Goal: Book appointment/travel/reservation

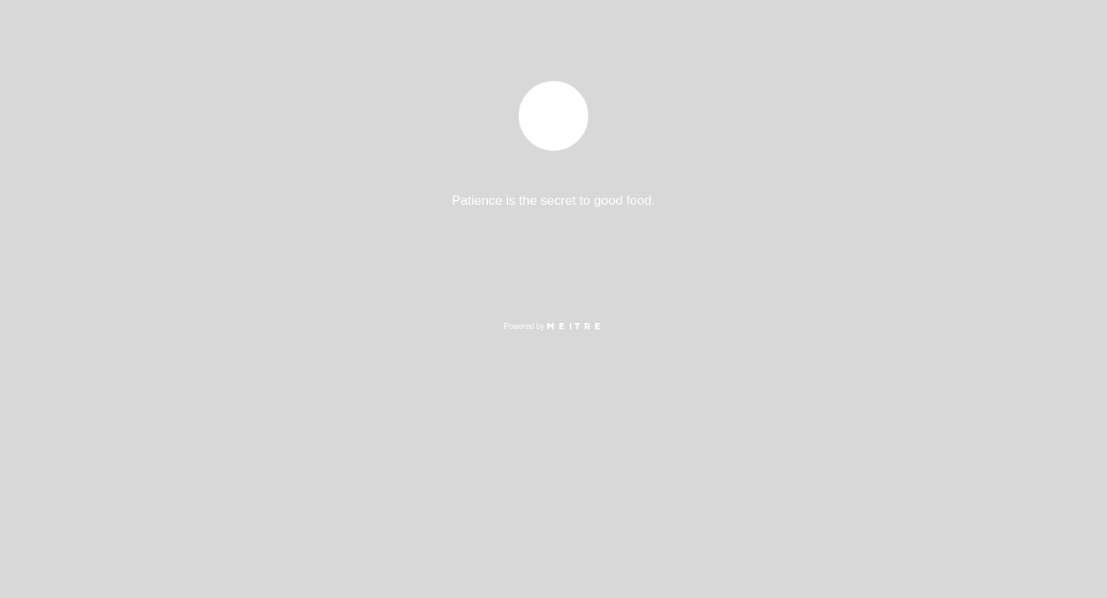
select select "pt"
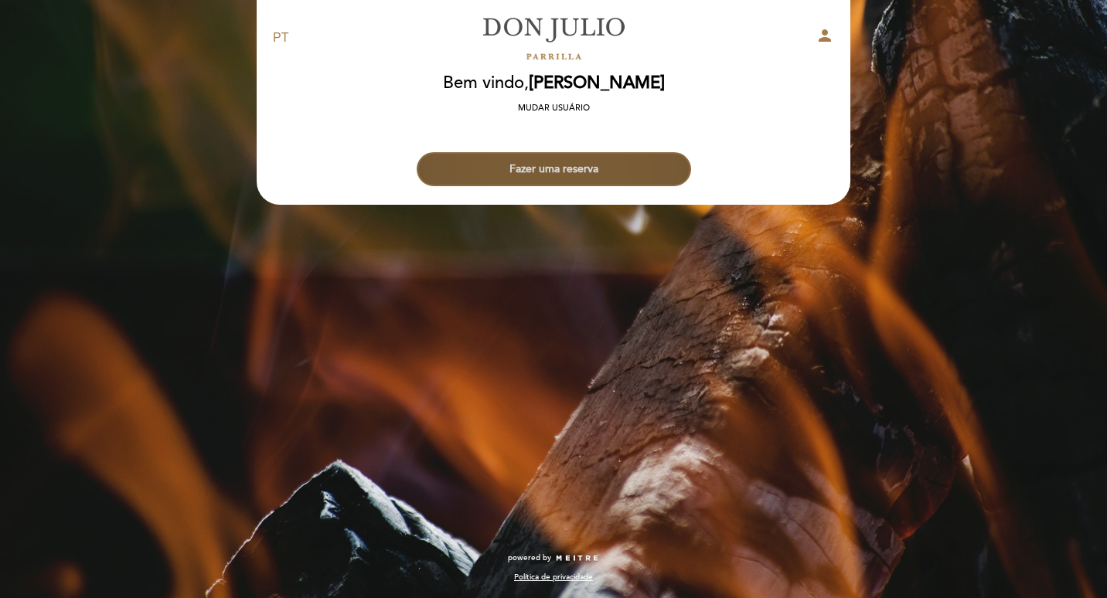
click at [540, 172] on button "Fazer uma reserva" at bounding box center [554, 169] width 274 height 34
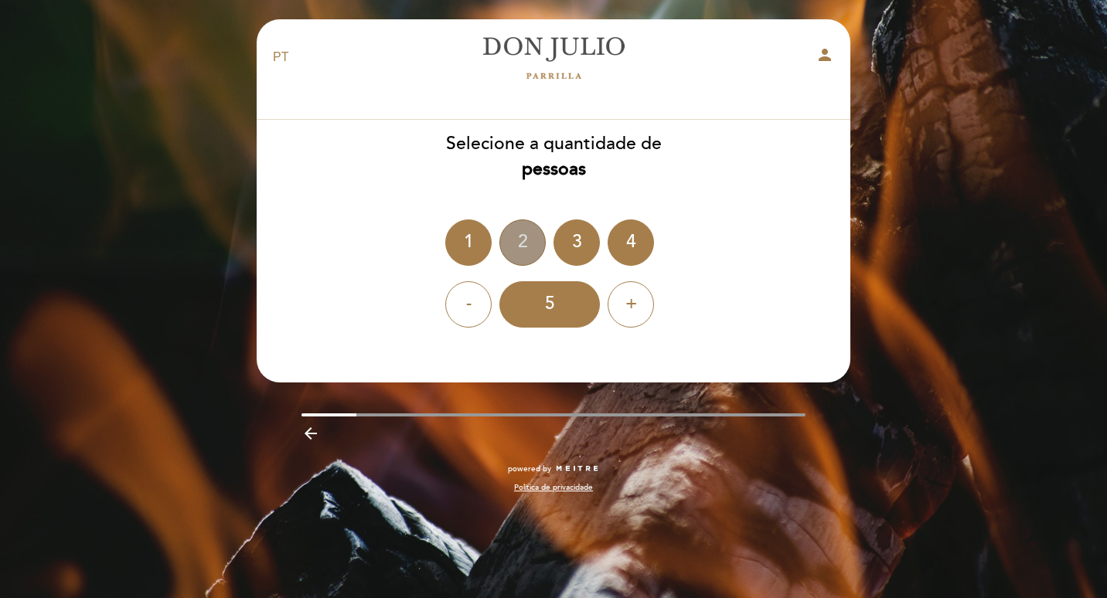
click at [526, 235] on div "2" at bounding box center [522, 243] width 46 height 46
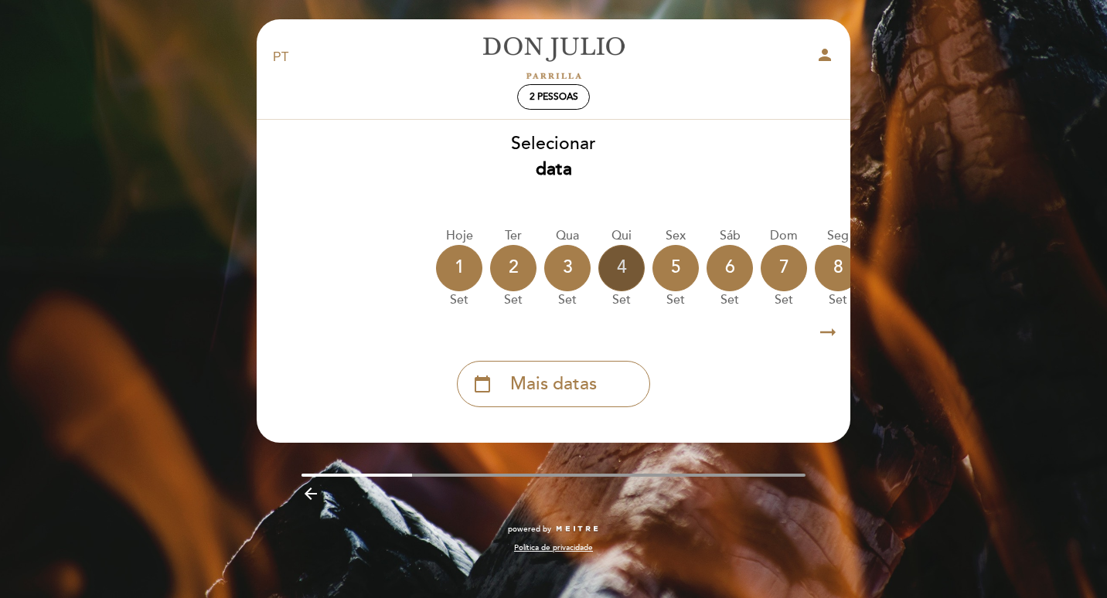
click at [618, 265] on div "4" at bounding box center [621, 268] width 46 height 46
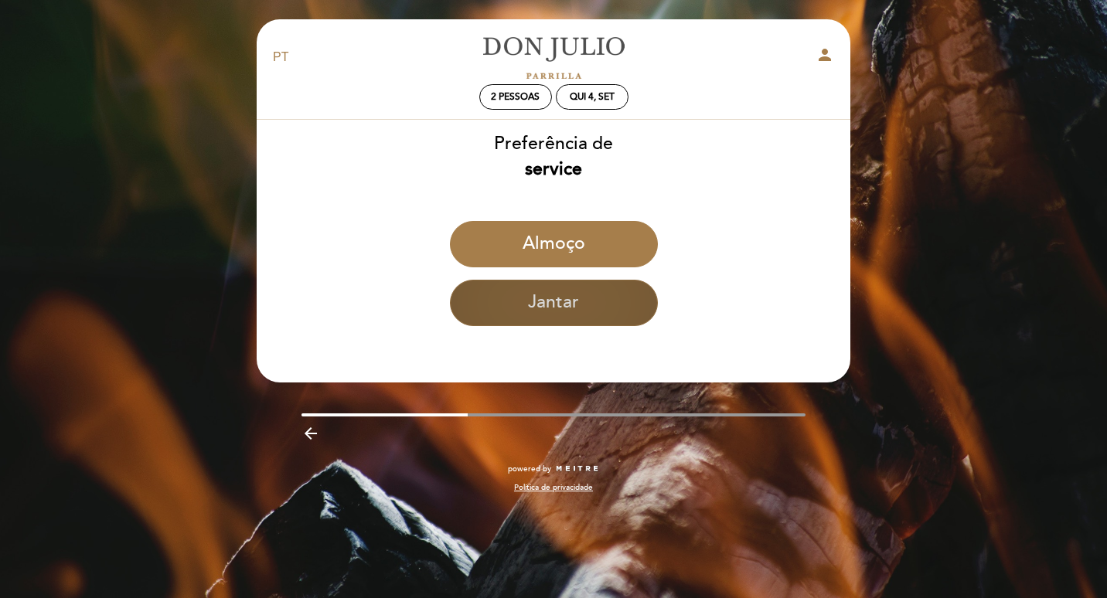
click at [568, 301] on button "Jantar" at bounding box center [554, 303] width 208 height 46
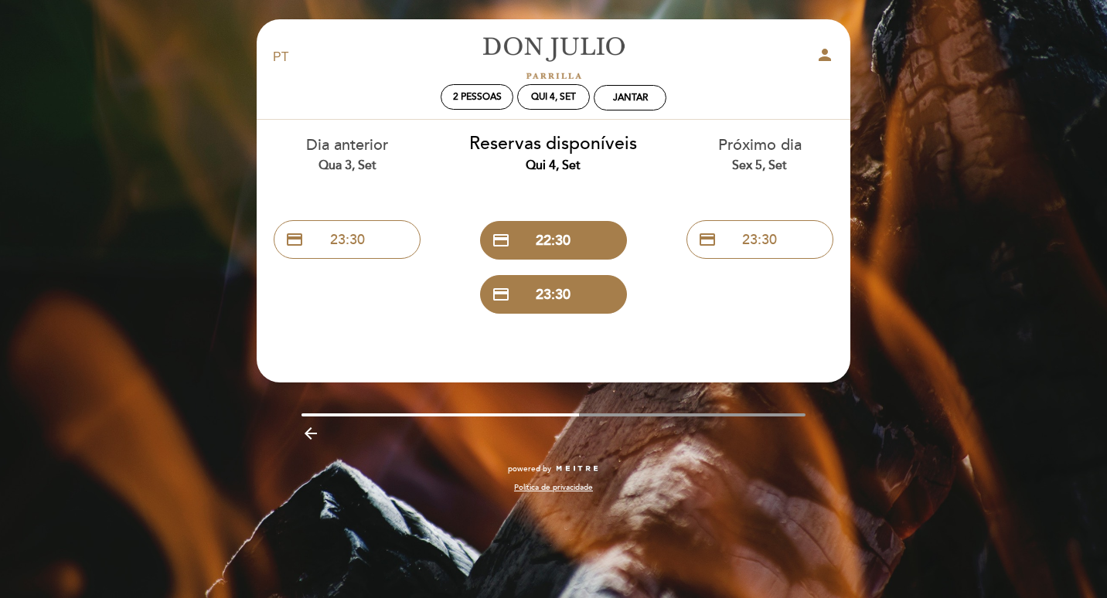
drag, startPoint x: 470, startPoint y: 143, endPoint x: 576, endPoint y: 158, distance: 106.9
click at [576, 158] on div "Reservas disponíveis Qui 4, set" at bounding box center [553, 152] width 183 height 43
drag, startPoint x: 576, startPoint y: 158, endPoint x: 602, endPoint y: 166, distance: 27.6
click at [602, 166] on div "Qui 4, set" at bounding box center [553, 166] width 183 height 18
click at [700, 81] on div "EN ES PT [PERSON_NAME] person" at bounding box center [553, 57] width 584 height 54
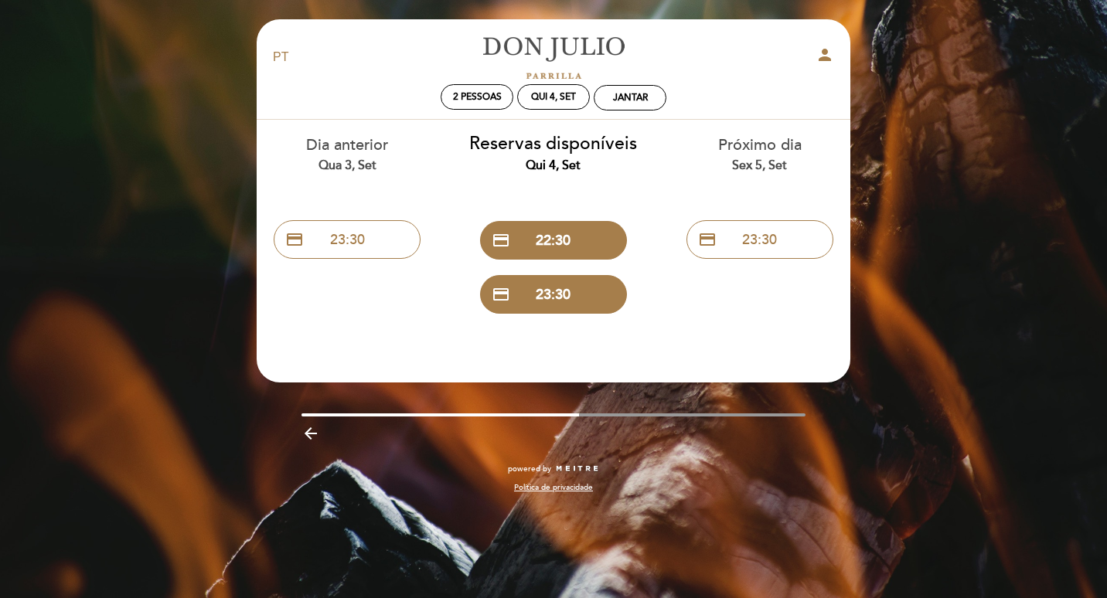
drag, startPoint x: 529, startPoint y: 161, endPoint x: 591, endPoint y: 162, distance: 61.9
click at [591, 162] on div "Qui 4, set" at bounding box center [553, 166] width 183 height 18
drag, startPoint x: 591, startPoint y: 162, endPoint x: 720, endPoint y: 63, distance: 163.3
click at [720, 63] on div "person" at bounding box center [748, 58] width 195 height 24
click at [561, 230] on button "credit_card 22:30" at bounding box center [553, 240] width 147 height 39
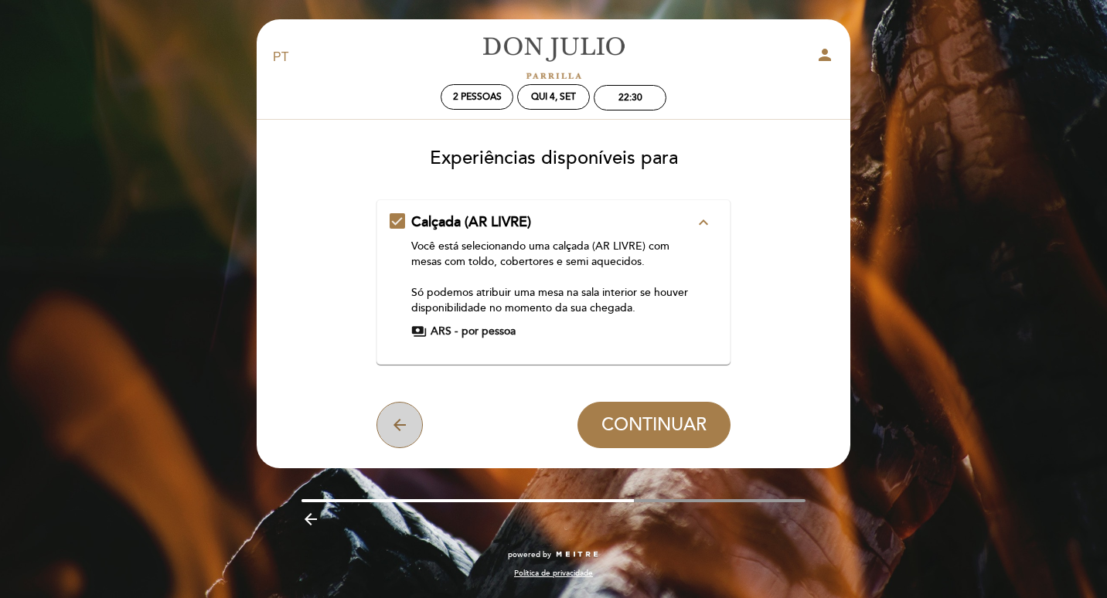
click at [414, 422] on button "arrow_back" at bounding box center [399, 425] width 46 height 46
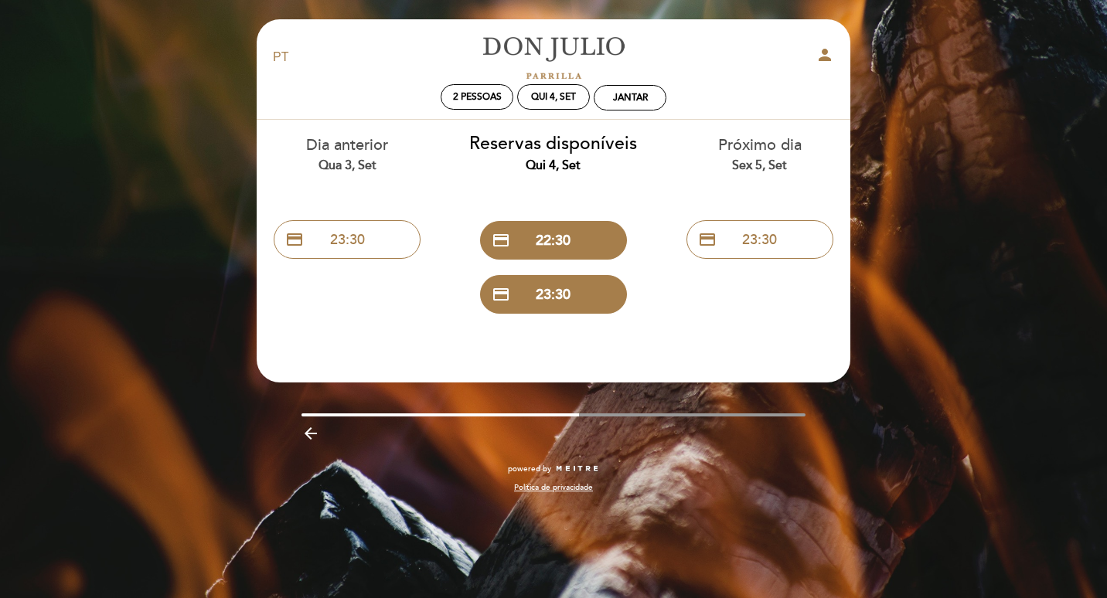
drag, startPoint x: 584, startPoint y: 162, endPoint x: 473, endPoint y: 141, distance: 112.3
click at [473, 141] on div "Reservas disponíveis Qui 4, set" at bounding box center [553, 152] width 183 height 43
click at [597, 241] on button "credit_card 22:30" at bounding box center [553, 240] width 147 height 39
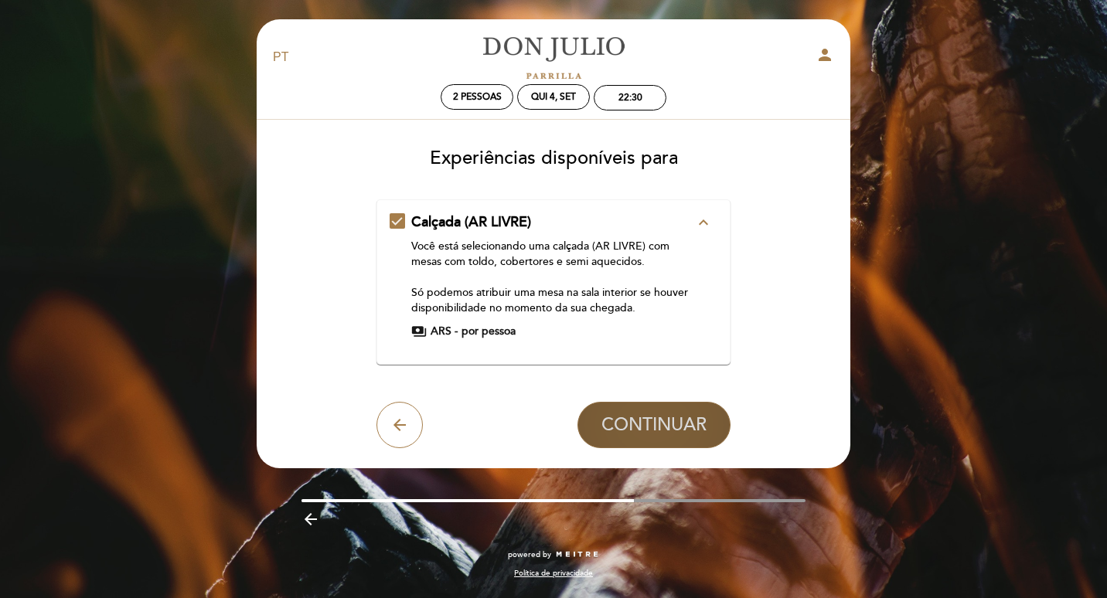
click at [684, 424] on span "CONTINUAR" at bounding box center [653, 425] width 105 height 22
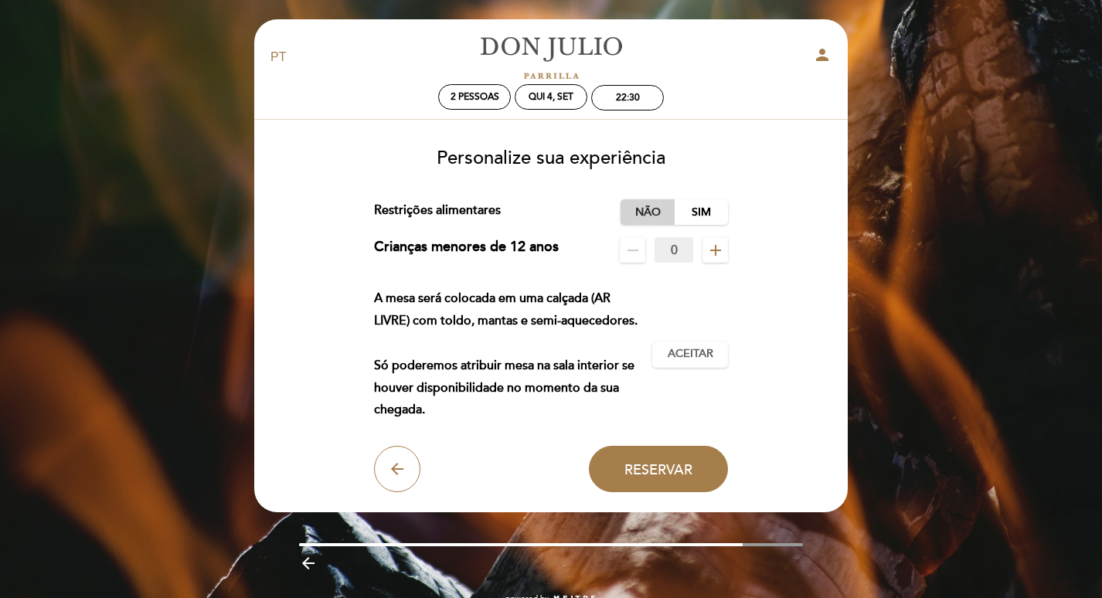
click at [642, 213] on label "Não" at bounding box center [648, 212] width 54 height 26
click at [708, 355] on span "Aceitar" at bounding box center [691, 354] width 46 height 16
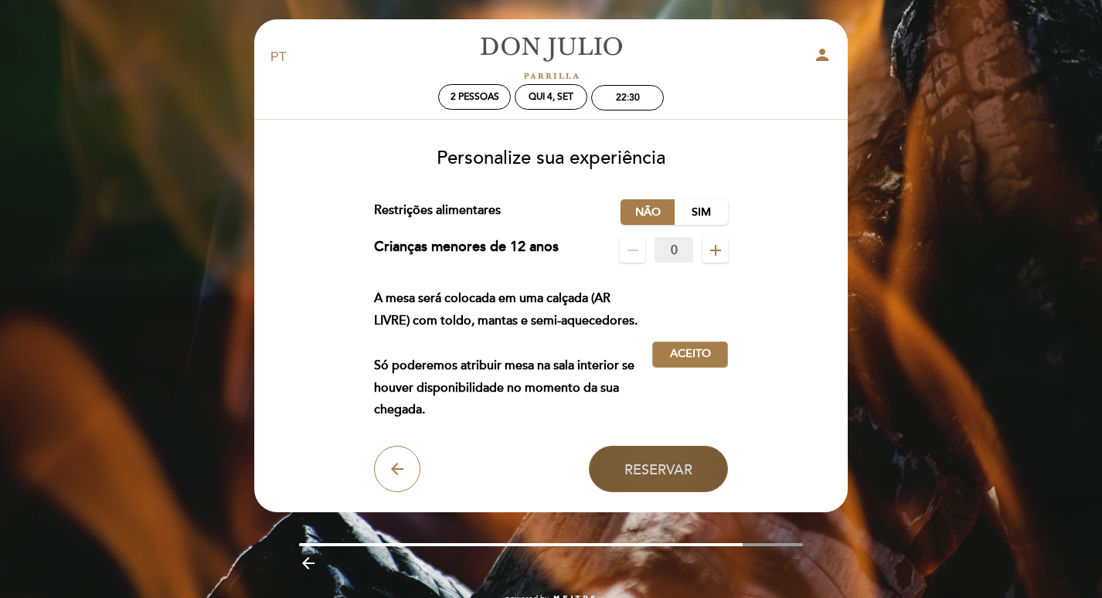
click at [682, 467] on span "Reservar" at bounding box center [659, 469] width 68 height 17
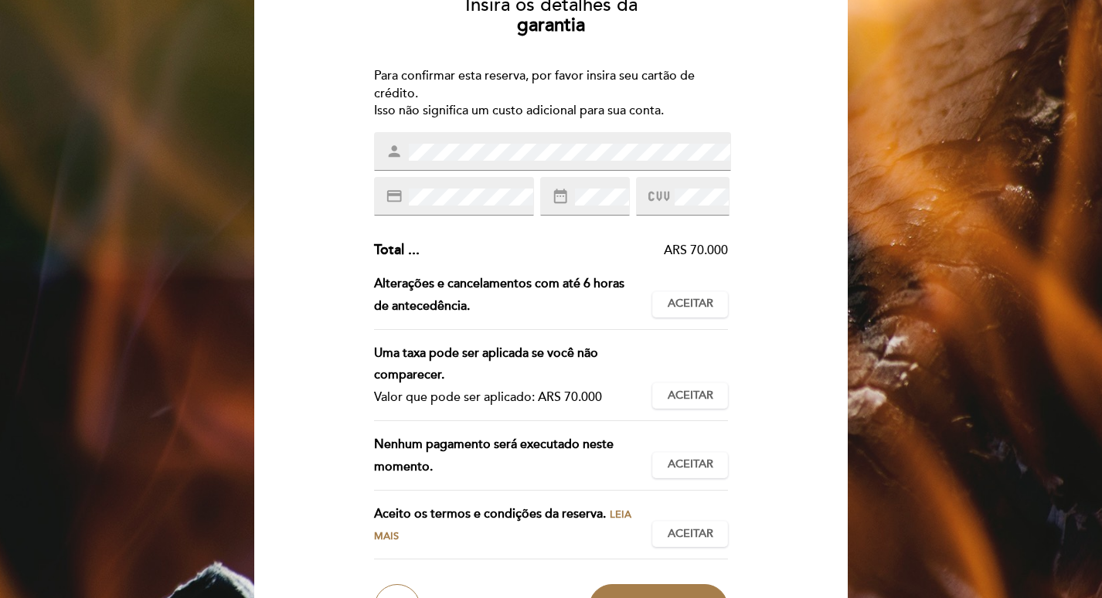
scroll to position [155, 0]
click at [625, 137] on div "person" at bounding box center [552, 150] width 357 height 39
click at [790, 109] on div "Insira os detalhes da [GEOGRAPHIC_DATA] Para confirmar esta reserva, por favor …" at bounding box center [551, 305] width 572 height 648
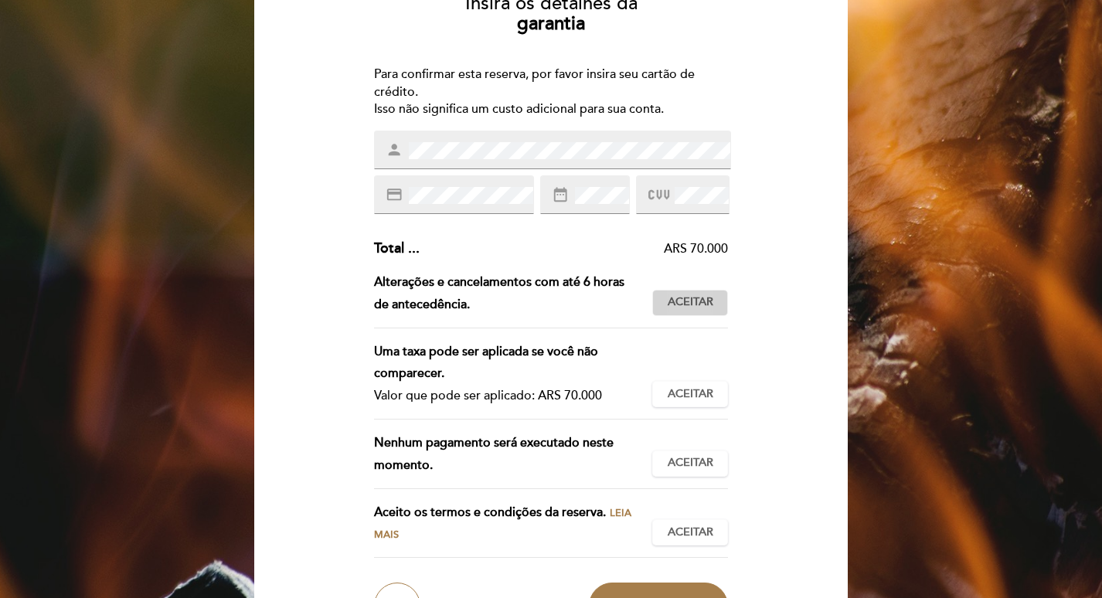
click at [710, 298] on span "Aceitar" at bounding box center [691, 302] width 46 height 16
click at [703, 395] on span "Aceitar" at bounding box center [691, 394] width 46 height 16
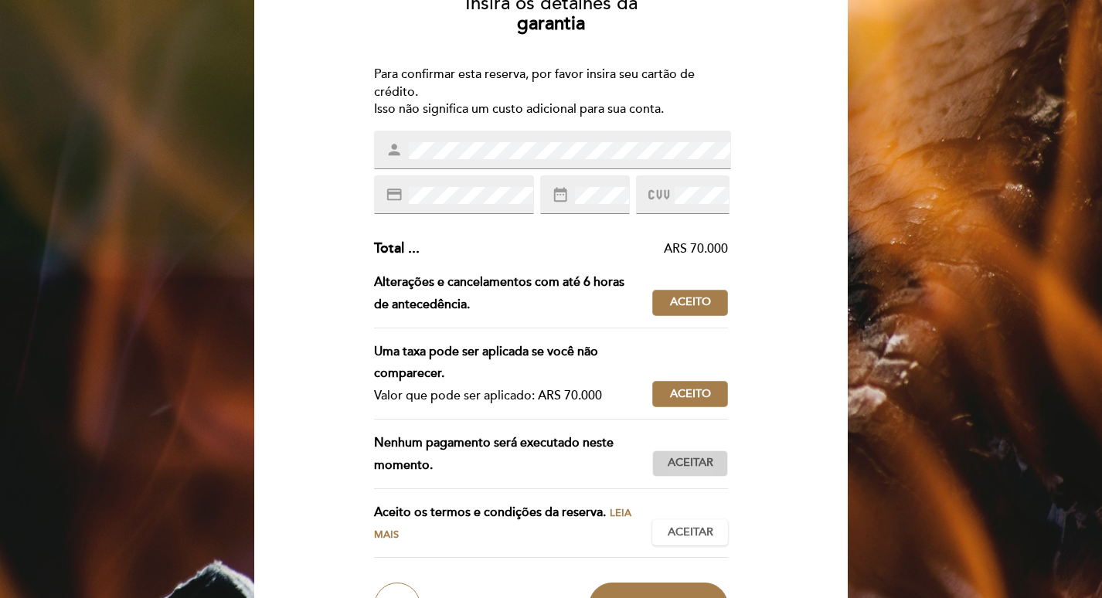
click at [703, 465] on span "Aceitar" at bounding box center [691, 463] width 46 height 16
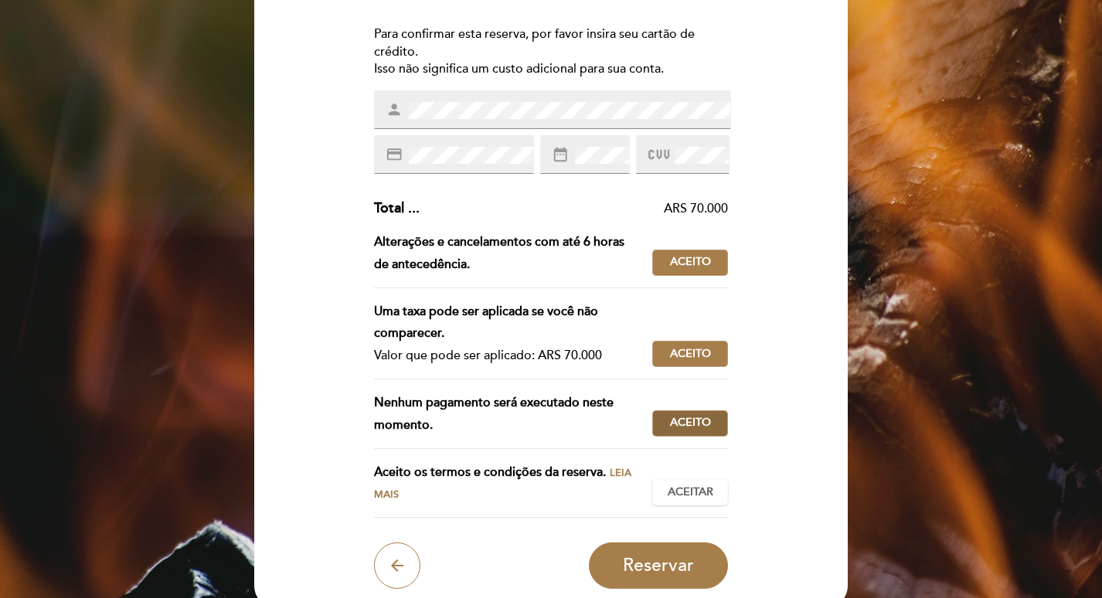
scroll to position [232, 0]
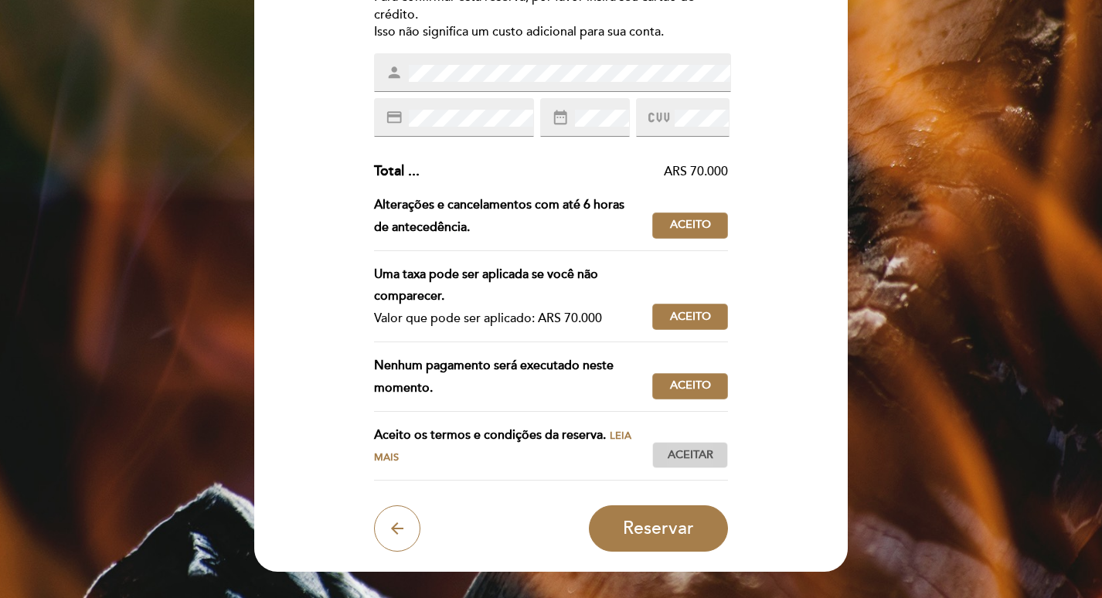
click at [703, 458] on span "Aceitar" at bounding box center [691, 456] width 46 height 16
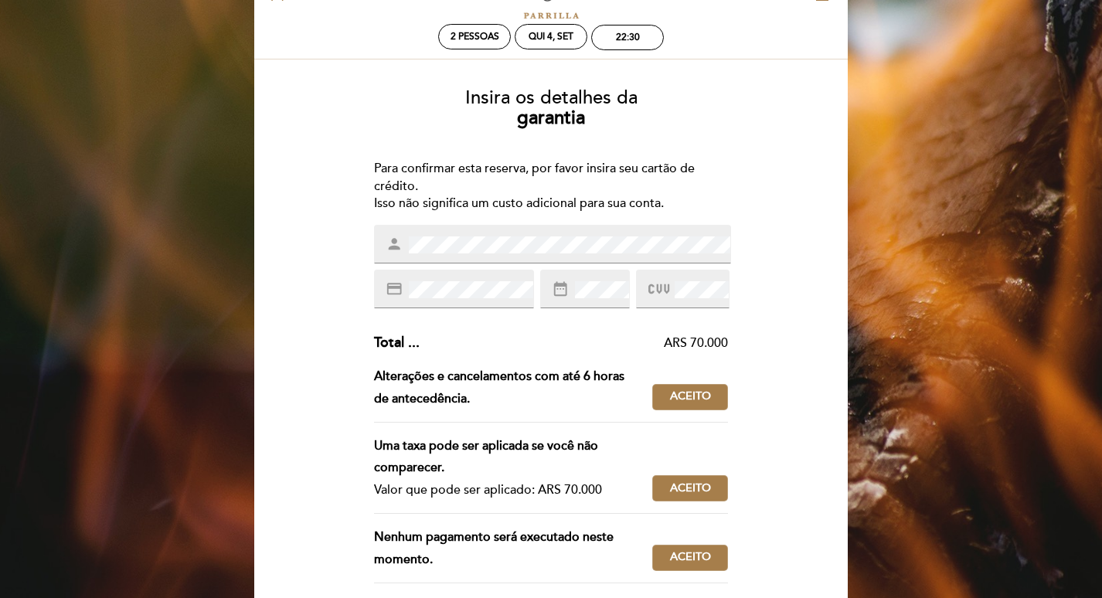
scroll to position [155, 0]
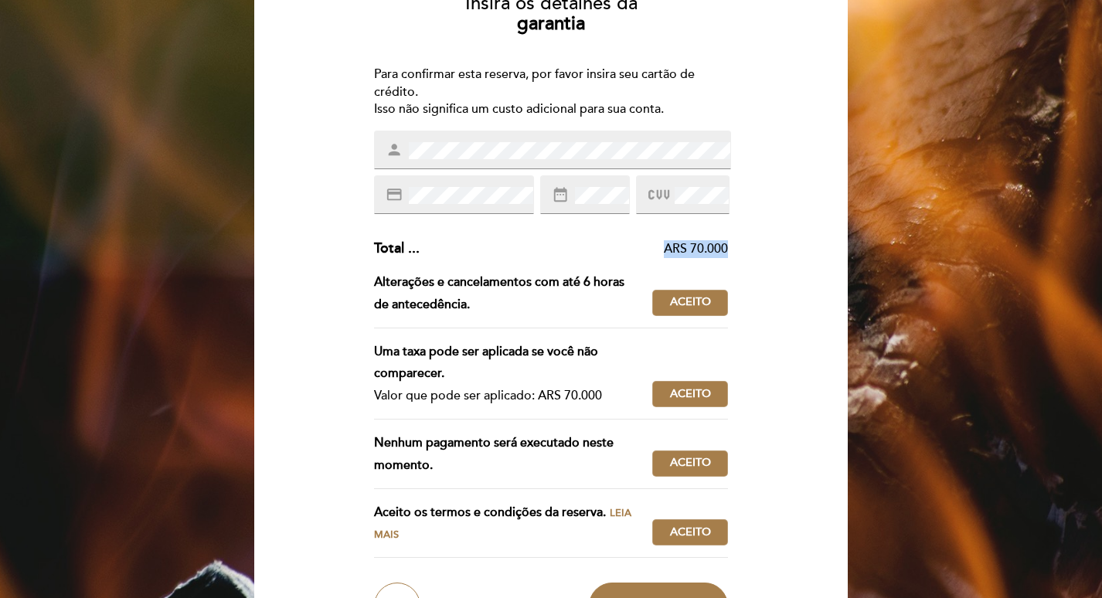
drag, startPoint x: 665, startPoint y: 248, endPoint x: 729, endPoint y: 249, distance: 64.2
click at [729, 249] on div "Insira os detalhes da [GEOGRAPHIC_DATA] Para confirmar esta reserva, por favor …" at bounding box center [551, 305] width 572 height 648
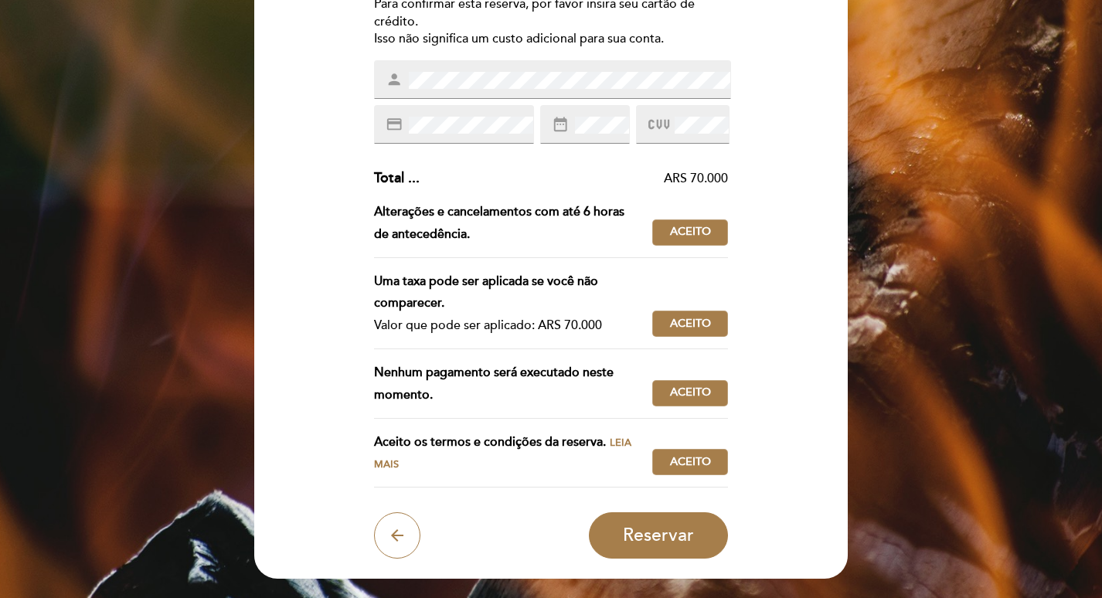
scroll to position [232, 0]
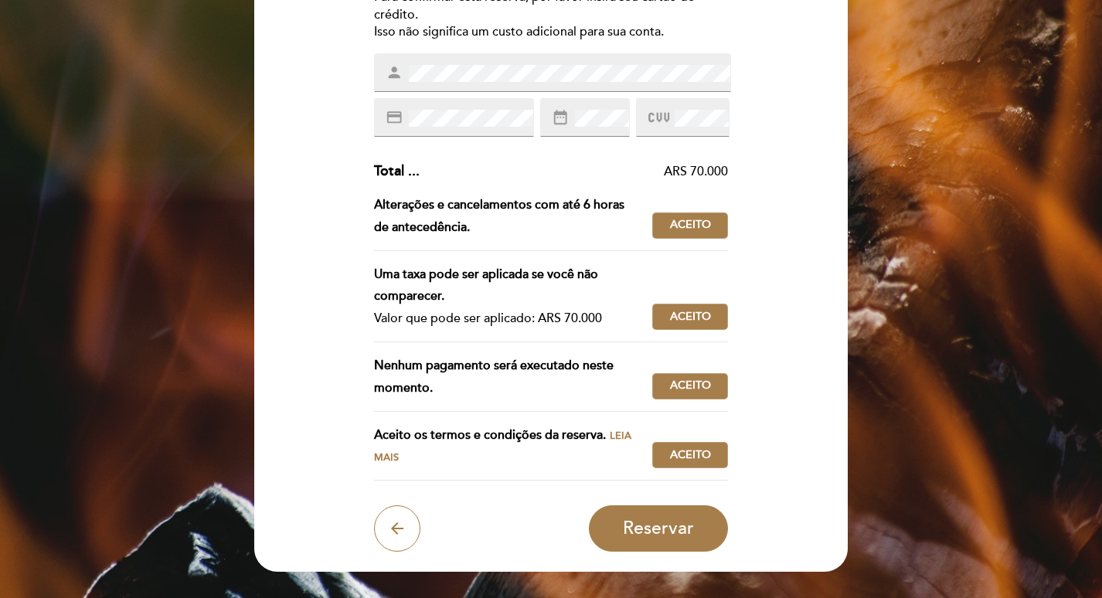
click at [478, 107] on div "credit_card" at bounding box center [454, 117] width 160 height 39
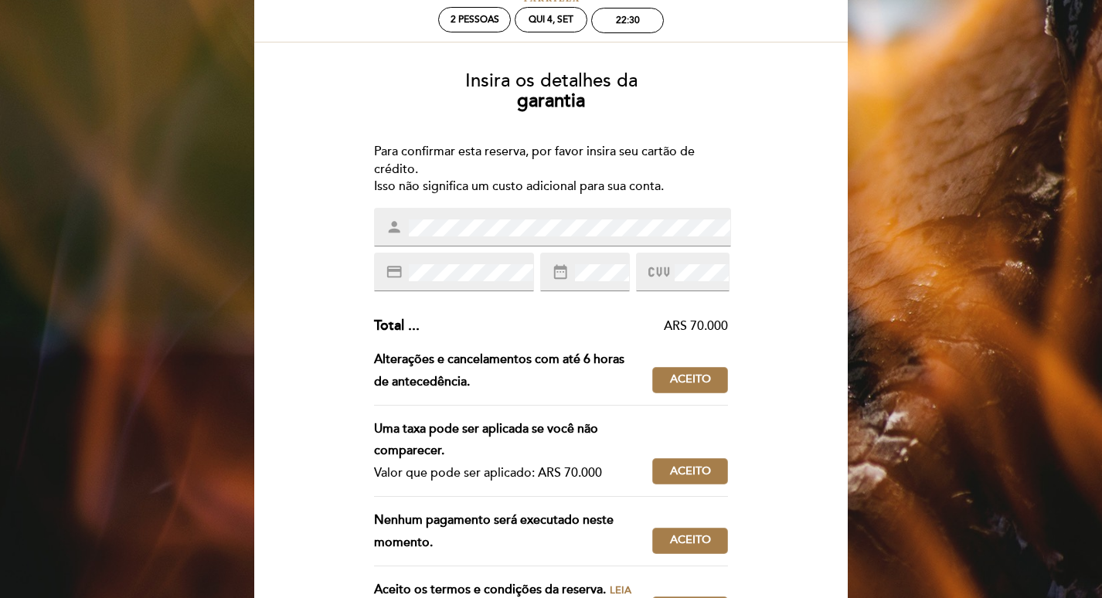
scroll to position [155, 0]
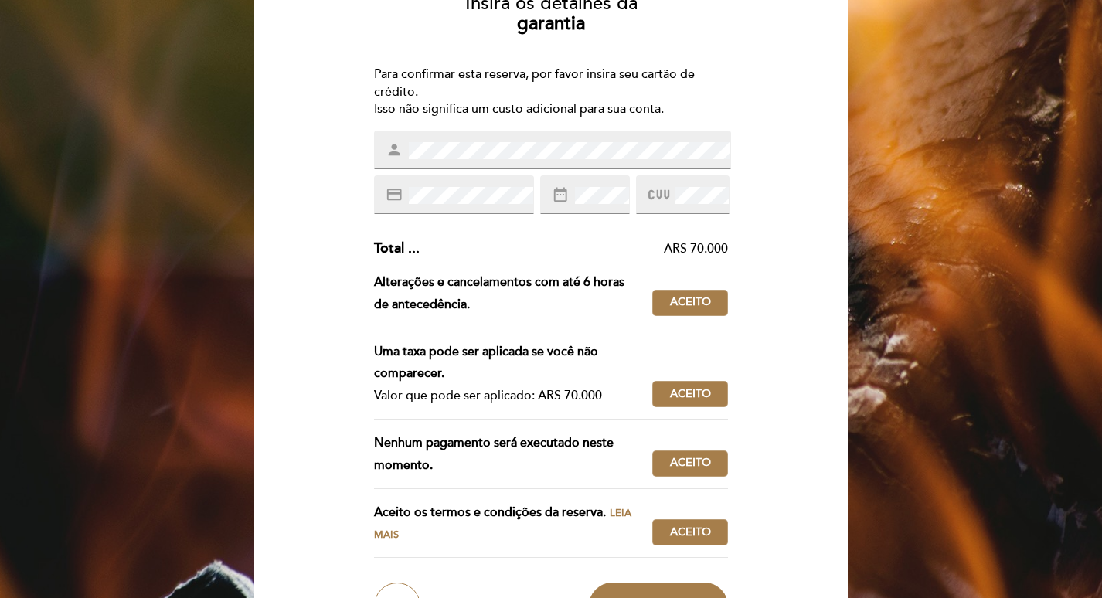
click at [806, 197] on div "Insira os detalhes da [GEOGRAPHIC_DATA] Para confirmar esta reserva, por favor …" at bounding box center [551, 305] width 572 height 648
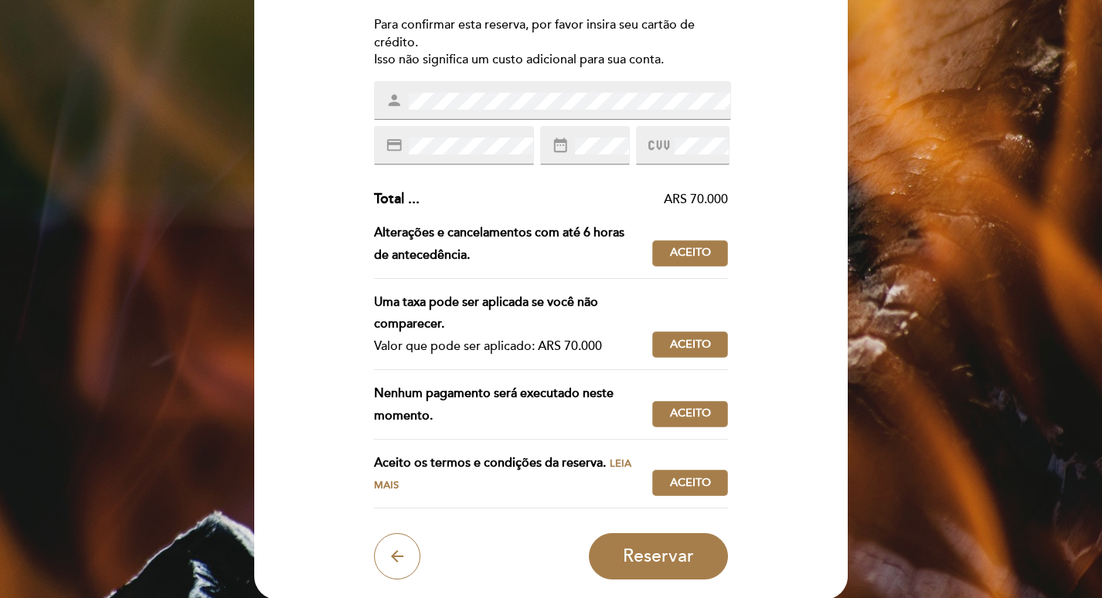
scroll to position [232, 0]
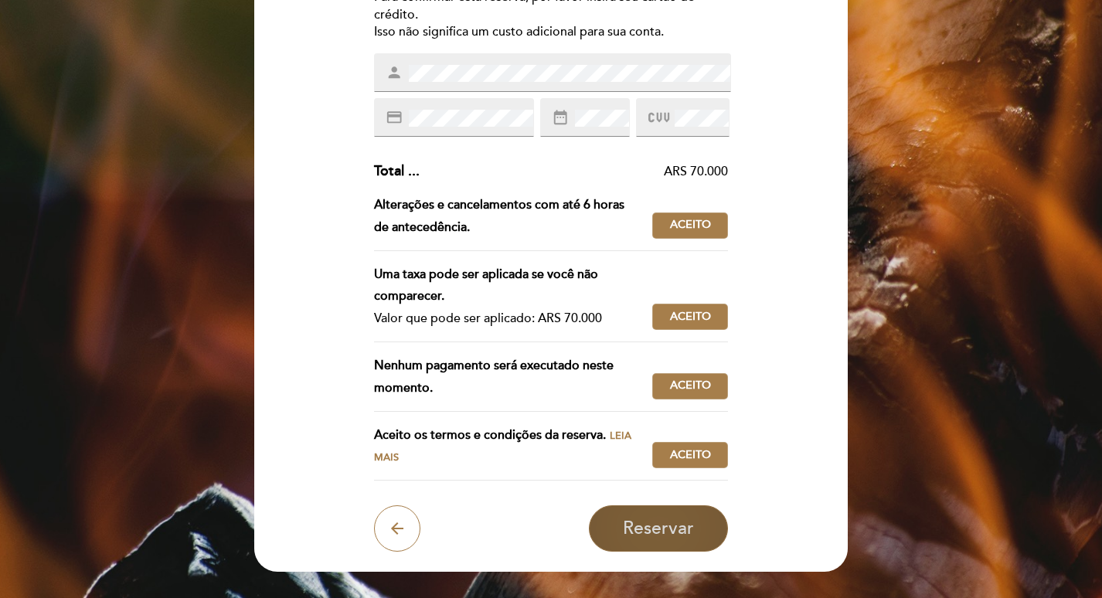
click at [672, 526] on span "Reservar" at bounding box center [658, 529] width 71 height 22
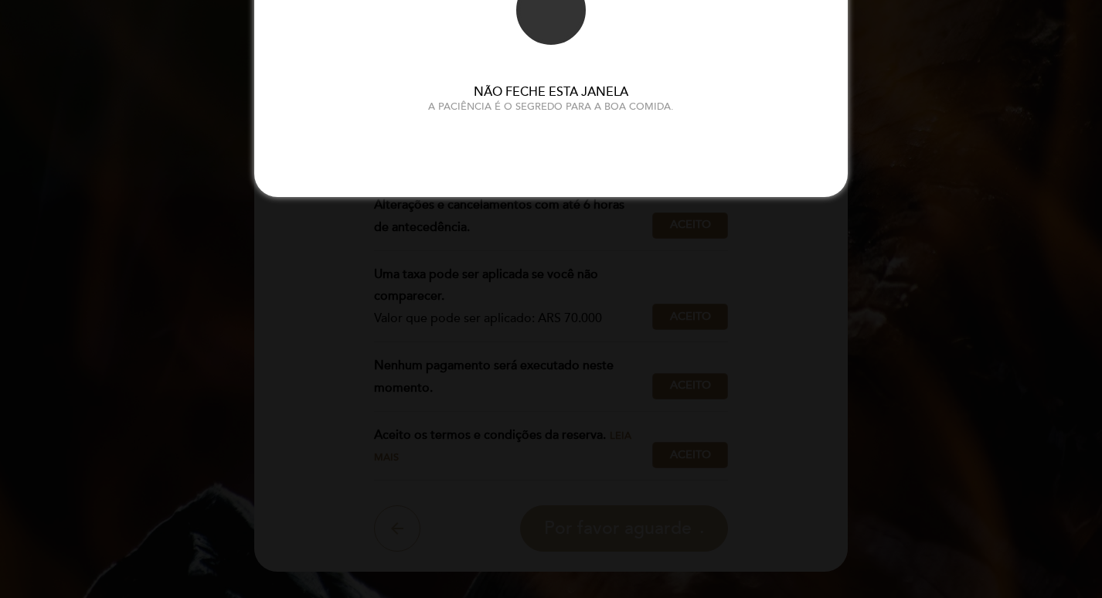
scroll to position [0, 0]
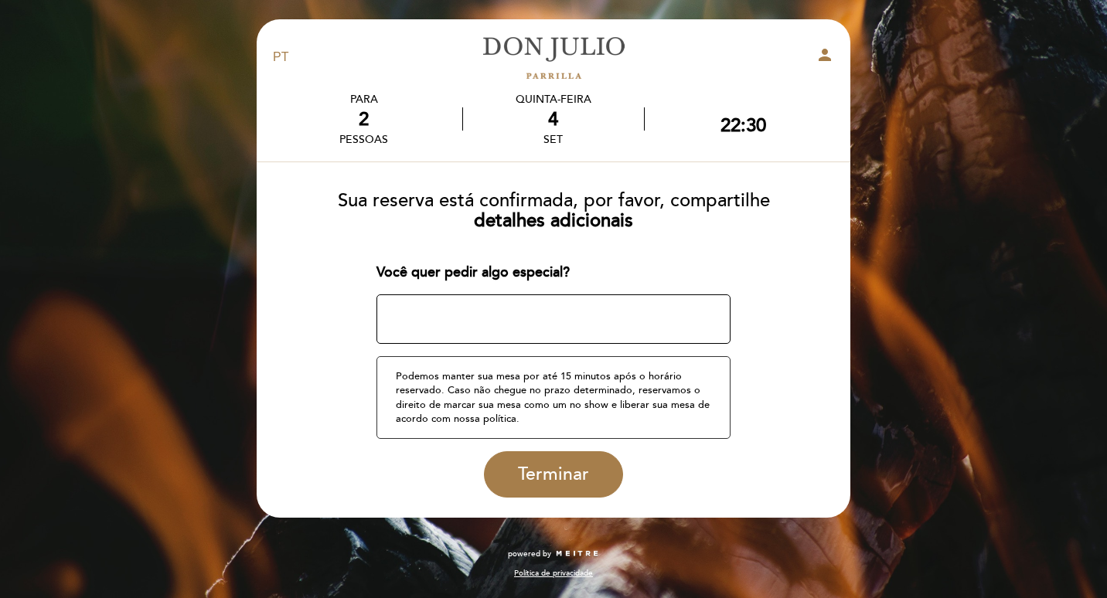
click at [506, 325] on textarea at bounding box center [553, 318] width 355 height 49
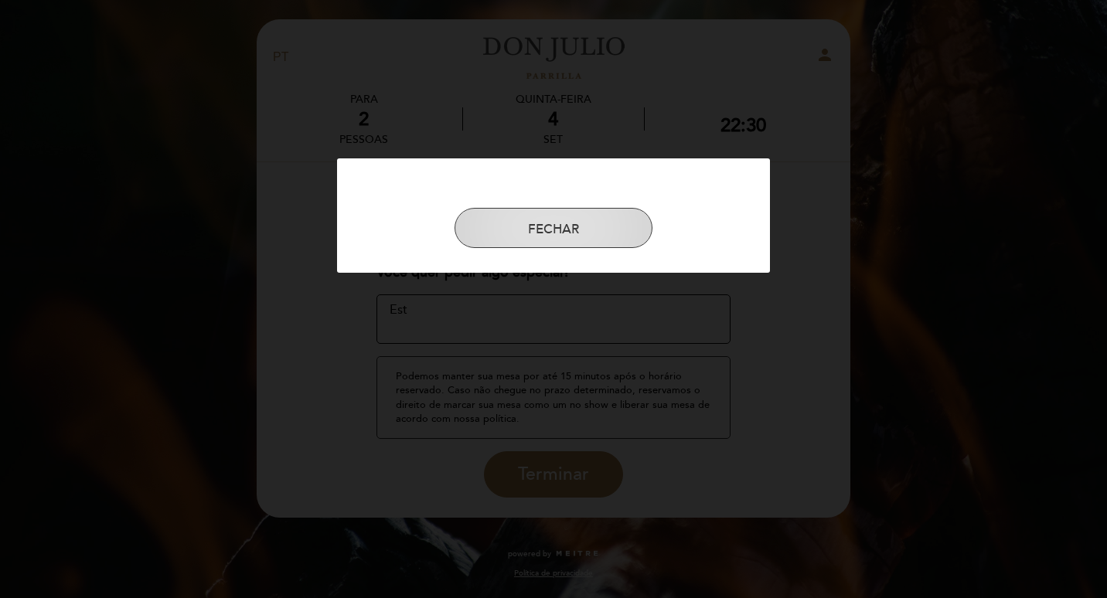
click at [523, 224] on button "FECHAR" at bounding box center [554, 228] width 198 height 40
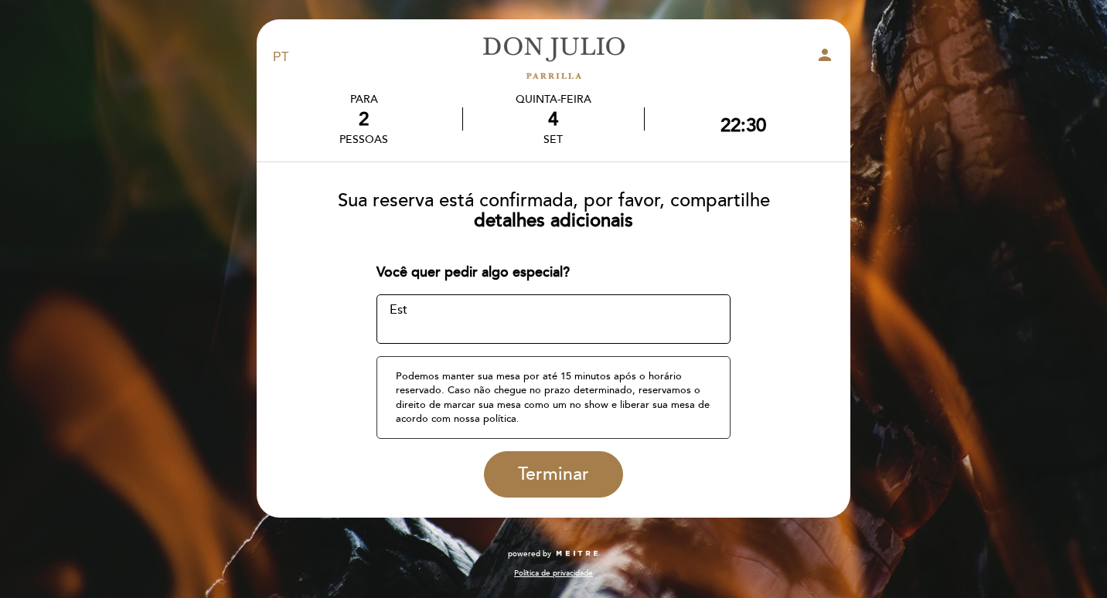
click at [520, 327] on textarea at bounding box center [553, 318] width 355 height 49
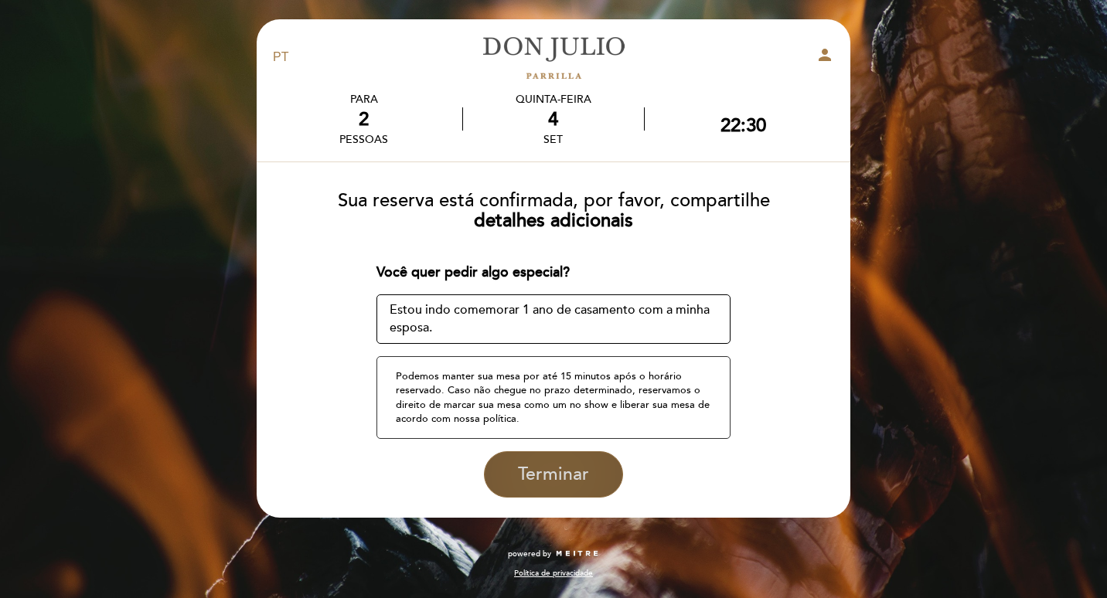
type textarea "Estou indo comemorar 1 ano de casamento com a minha esposa."
click at [564, 468] on span "Terminar" at bounding box center [553, 475] width 71 height 22
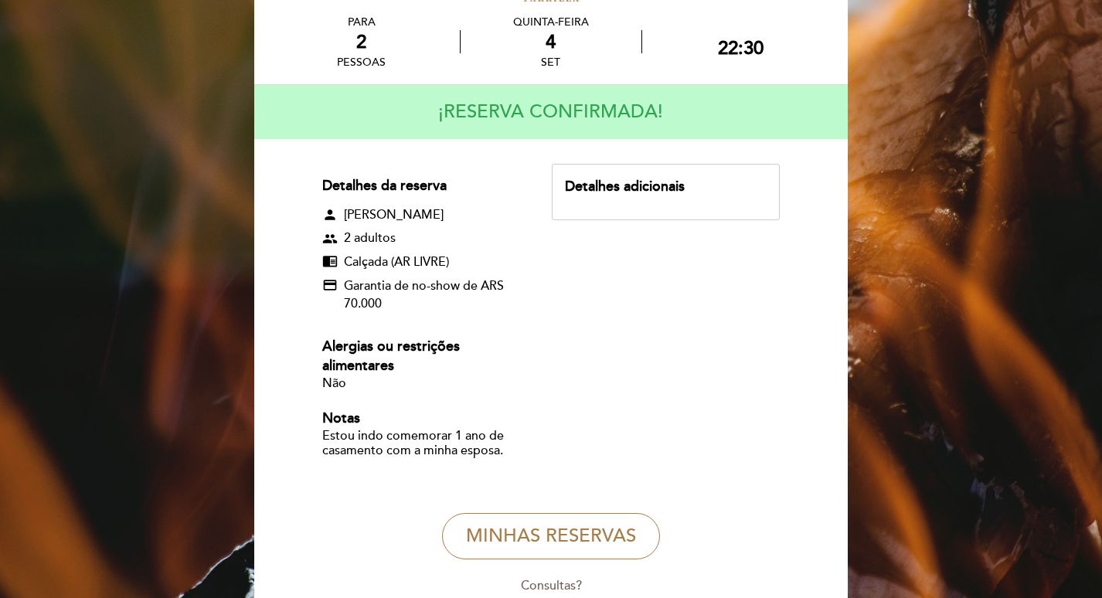
scroll to position [155, 0]
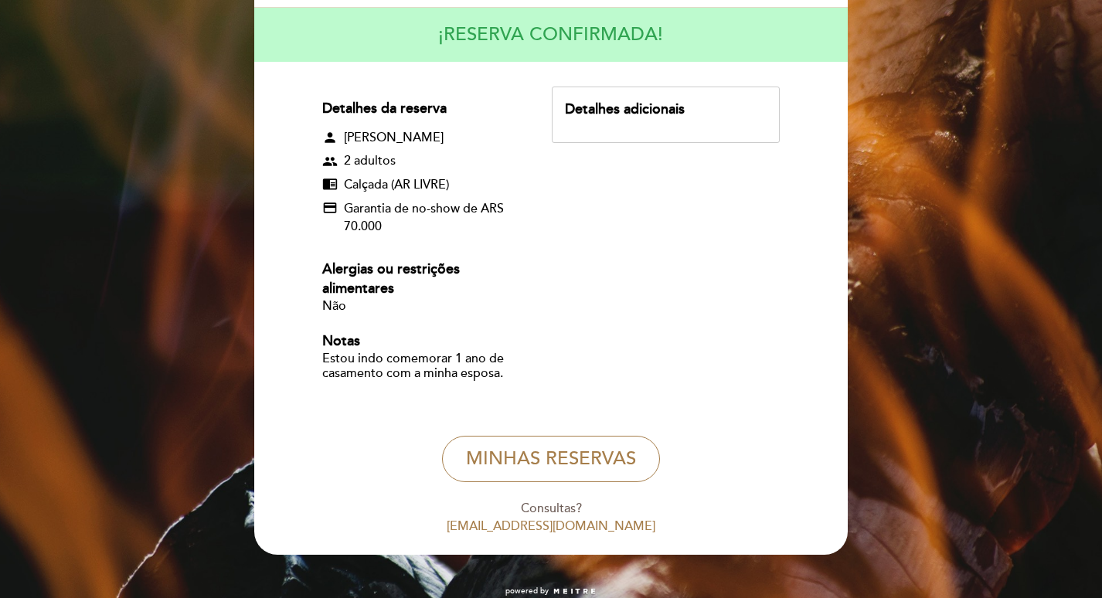
drag, startPoint x: 319, startPoint y: 361, endPoint x: 313, endPoint y: 224, distance: 137.0
click at [320, 352] on form "Detalhes da reserva person [PERSON_NAME] group 2 adultos chrome_reader_mode Cal…" at bounding box center [551, 311] width 572 height 448
drag, startPoint x: 320, startPoint y: 346, endPoint x: 575, endPoint y: 384, distance: 258.0
click at [575, 384] on form "Detalhes da reserva person [PERSON_NAME] group 2 adultos chrome_reader_mode Cal…" at bounding box center [551, 311] width 572 height 448
drag, startPoint x: 575, startPoint y: 384, endPoint x: 474, endPoint y: 325, distance: 117.1
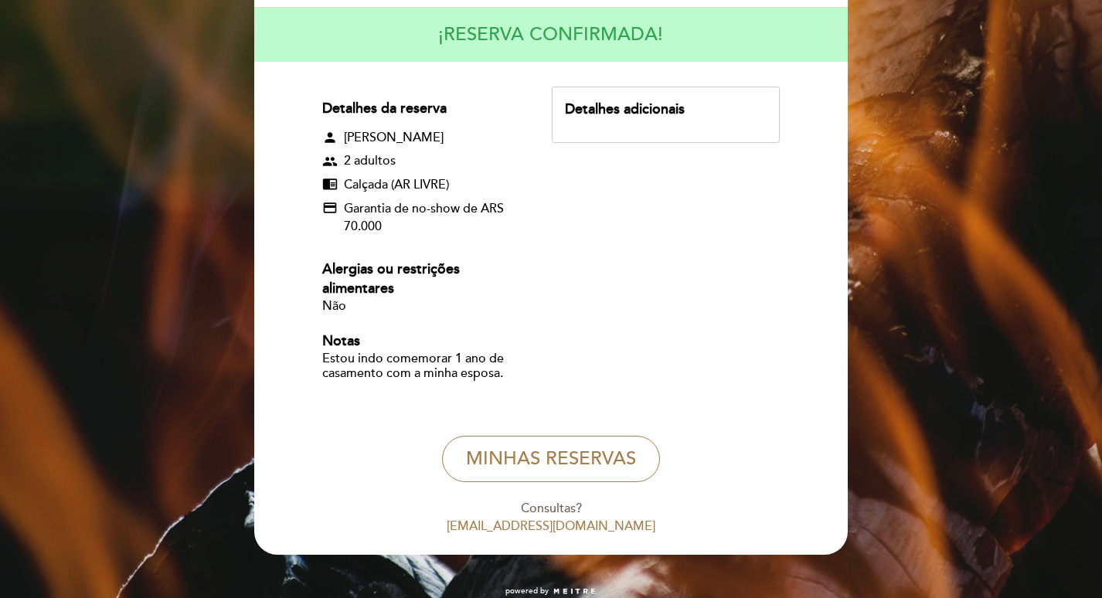
click at [474, 325] on div "Alergias ou restrições alimentares Não" at bounding box center [423, 296] width 202 height 72
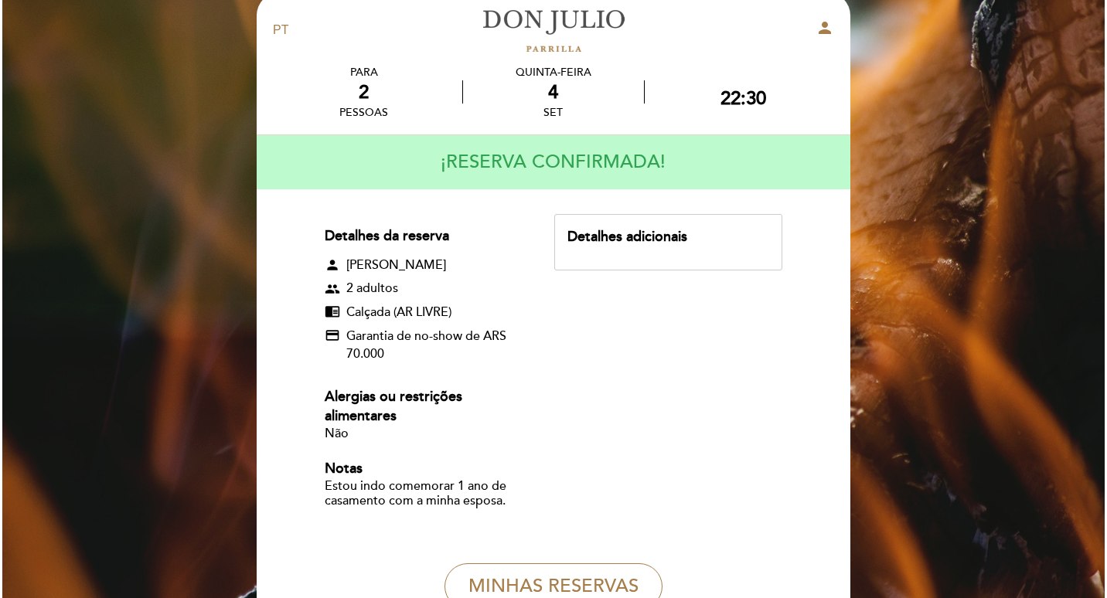
scroll to position [0, 0]
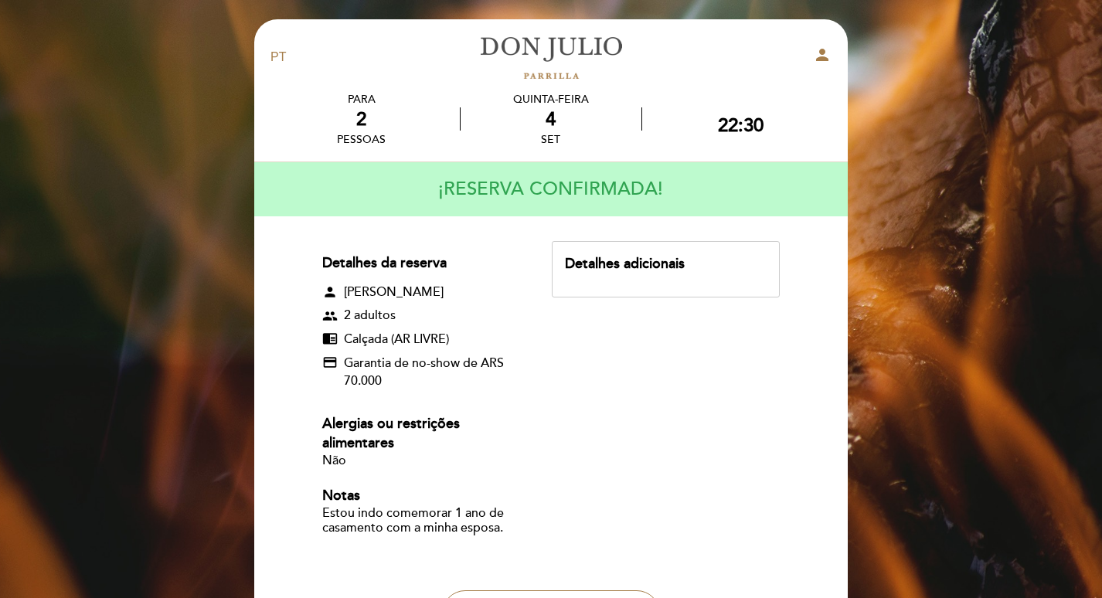
click at [819, 52] on icon "person" at bounding box center [822, 55] width 19 height 19
select select "pt"
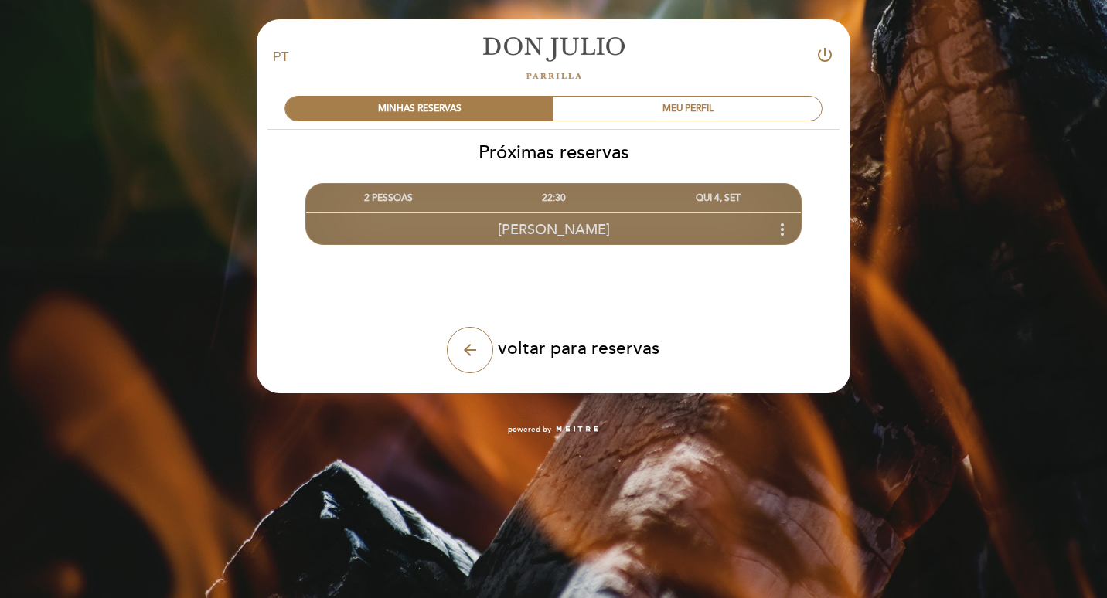
click at [784, 223] on icon "more_vert" at bounding box center [782, 229] width 19 height 19
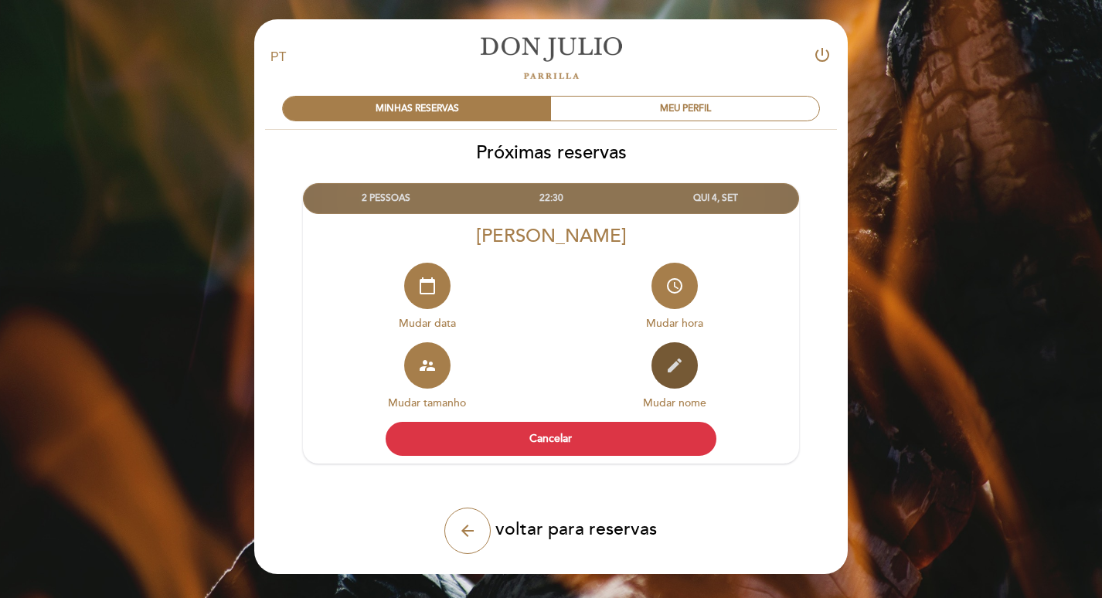
click at [669, 366] on icon "edit" at bounding box center [675, 365] width 19 height 19
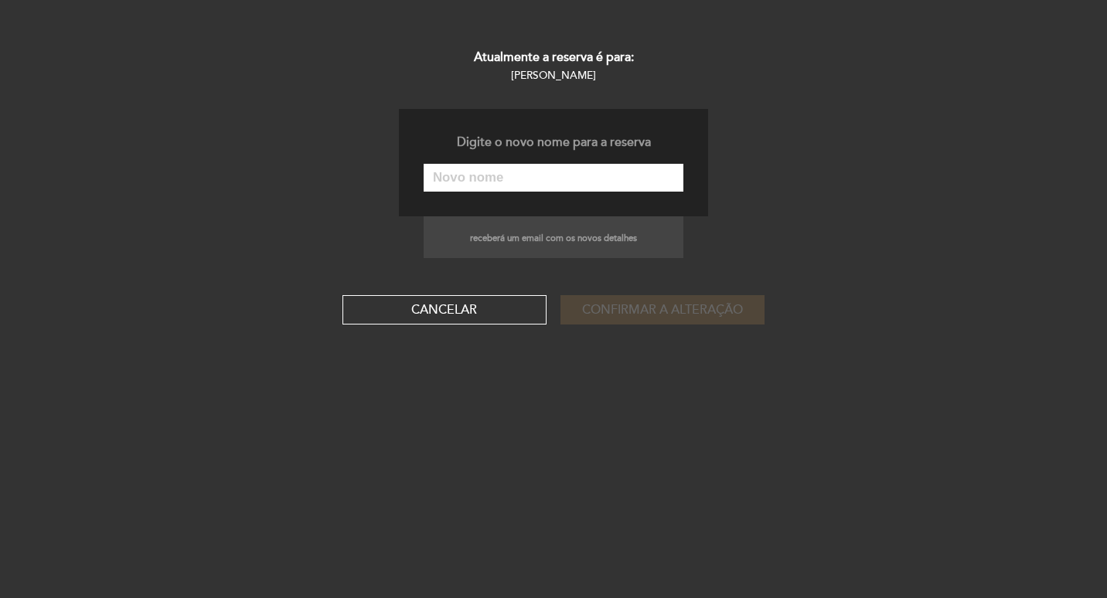
click at [486, 180] on input "text" at bounding box center [554, 178] width 260 height 28
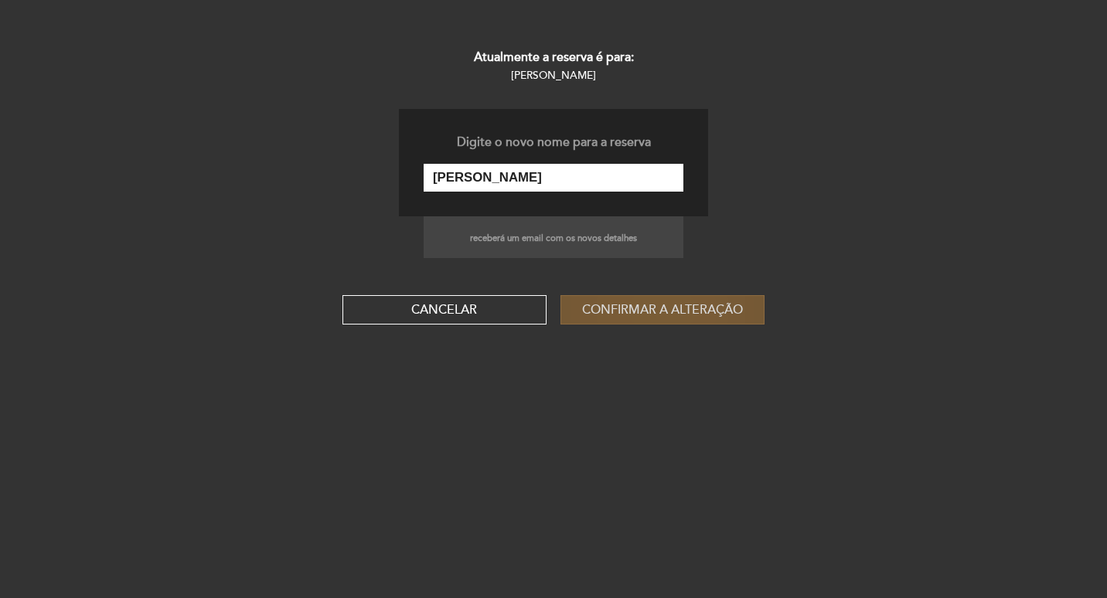
type input "[PERSON_NAME]"
click at [708, 303] on button "Confirmar a alteração" at bounding box center [662, 309] width 204 height 29
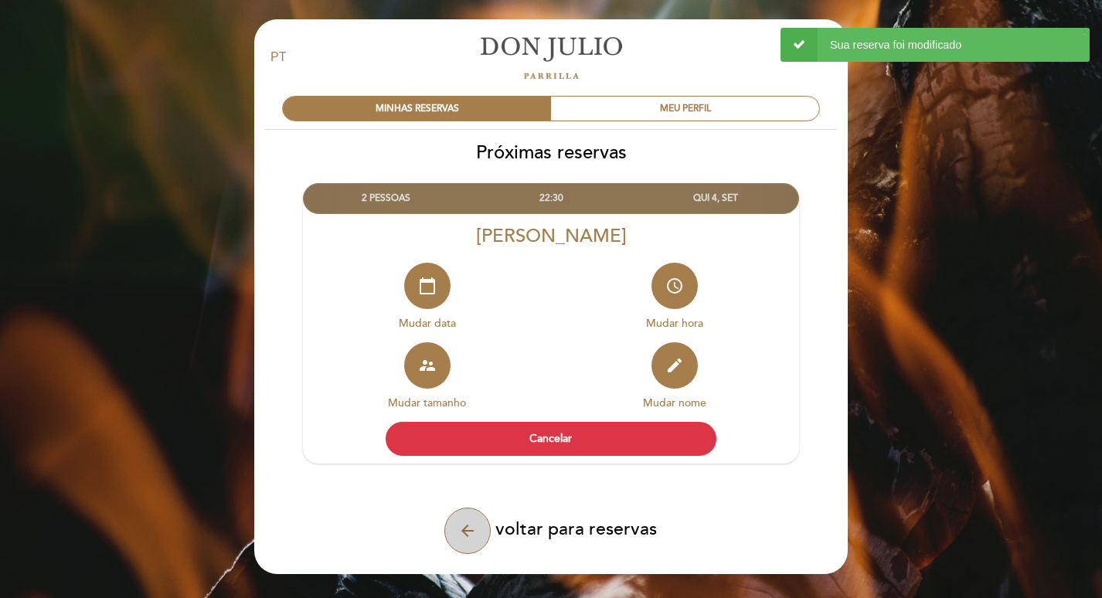
click at [472, 534] on icon "arrow_back" at bounding box center [467, 531] width 19 height 19
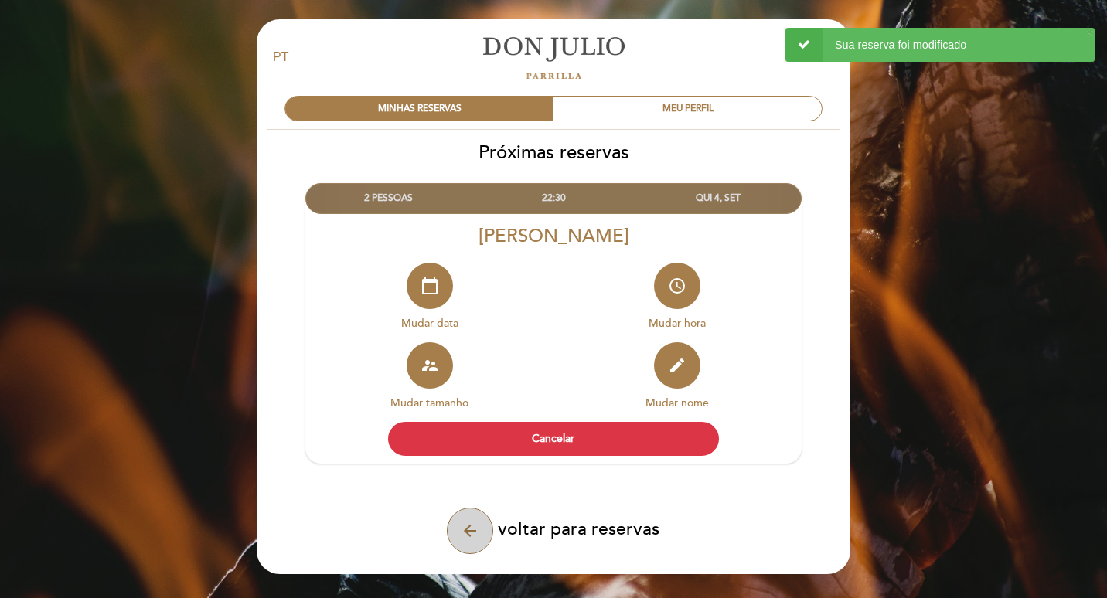
select select "pt"
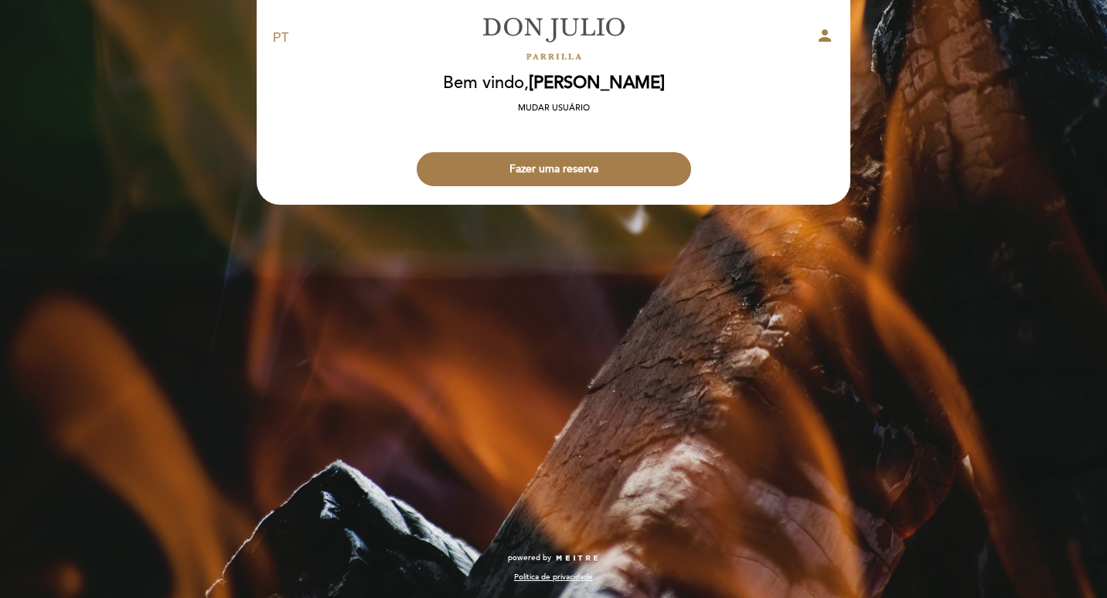
click at [552, 26] on link "[PERSON_NAME]" at bounding box center [553, 38] width 193 height 43
